Goal: Entertainment & Leisure: Consume media (video, audio)

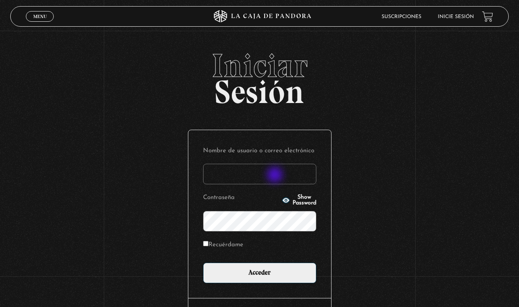
type input "[EMAIL_ADDRESS][DOMAIN_NAME]"
click at [262, 272] on input "Acceder" at bounding box center [259, 272] width 113 height 21
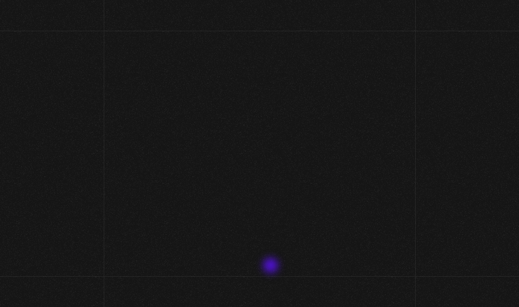
click at [271, 266] on div "Menu Cerrar [PERSON_NAME] En vivos Pandora Centinelas Mi cuenta [PERSON_NAME] […" at bounding box center [259, 261] width 519 height 461
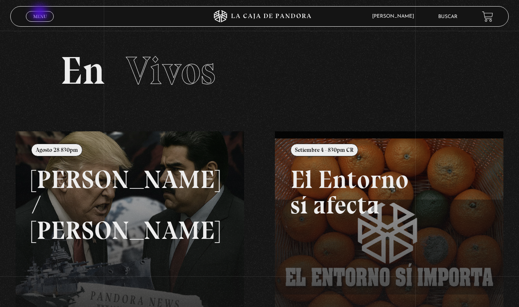
click at [41, 14] on span "Menu" at bounding box center [40, 16] width 14 height 5
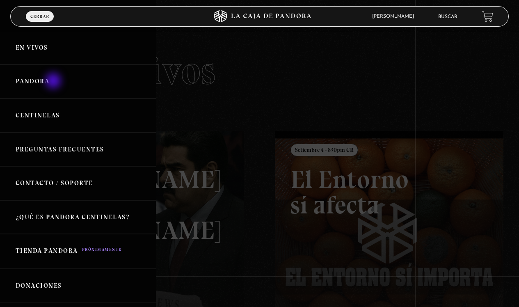
click at [54, 82] on link "Pandora" at bounding box center [78, 81] width 156 height 34
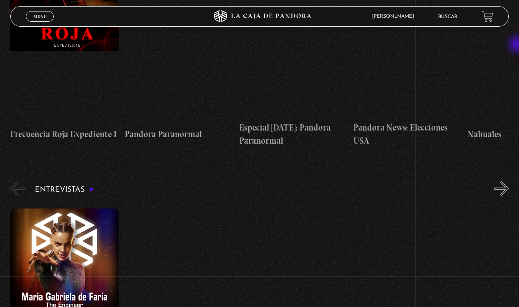
scroll to position [3135, 0]
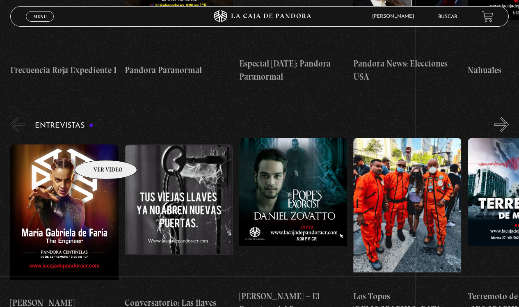
click at [95, 148] on figure at bounding box center [64, 218] width 108 height 148
